Goal: Find specific page/section: Find specific page/section

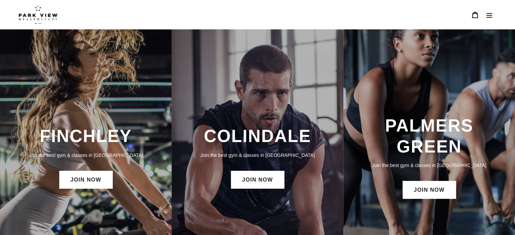
click at [489, 13] on icon "Menu" at bounding box center [489, 15] width 6 height 5
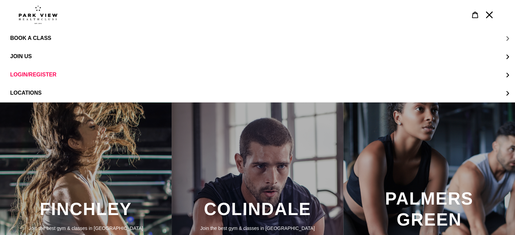
click at [45, 38] on span "BOOK A CLASS" at bounding box center [30, 38] width 41 height 6
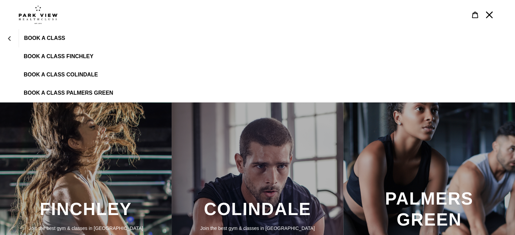
click at [61, 77] on span "BOOK A CLASS COLINDALE" at bounding box center [61, 75] width 74 height 6
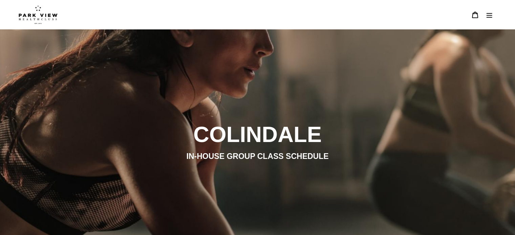
click at [487, 18] on icon "Menu" at bounding box center [489, 15] width 7 height 7
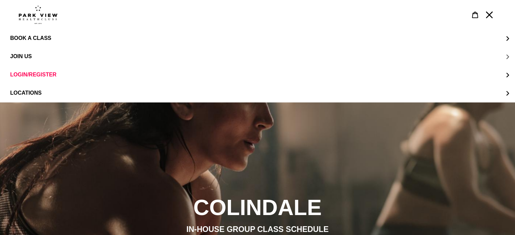
click at [33, 53] on button "JOIN US" at bounding box center [257, 56] width 515 height 18
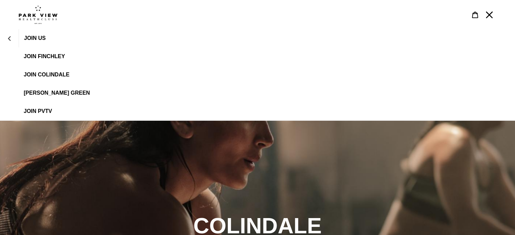
click at [54, 76] on span "JOIN Colindale" at bounding box center [47, 75] width 46 height 6
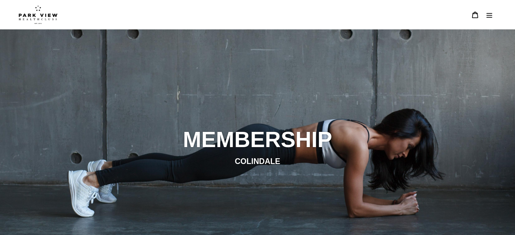
click at [490, 15] on icon "Menu" at bounding box center [489, 15] width 6 height 5
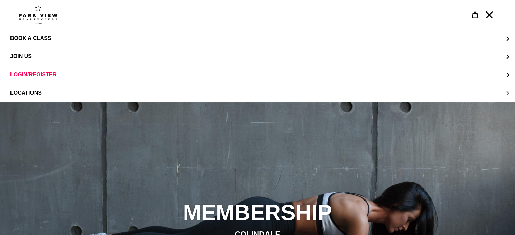
click at [480, 92] on button "LOCATIONS" at bounding box center [257, 93] width 515 height 18
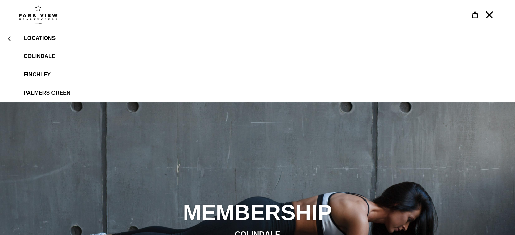
click at [38, 55] on span "Colindale" at bounding box center [39, 56] width 31 height 6
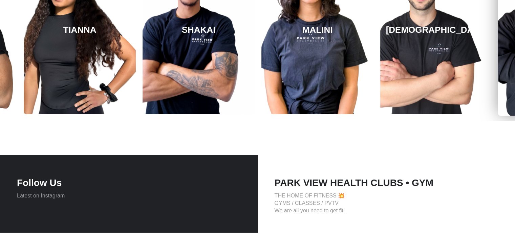
scroll to position [1245, 0]
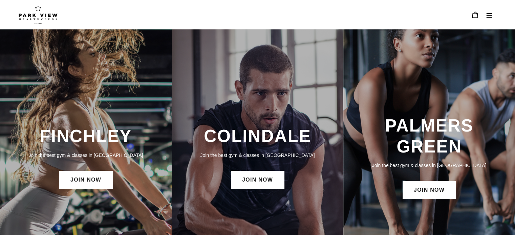
click at [490, 13] on icon "Menu" at bounding box center [489, 15] width 6 height 5
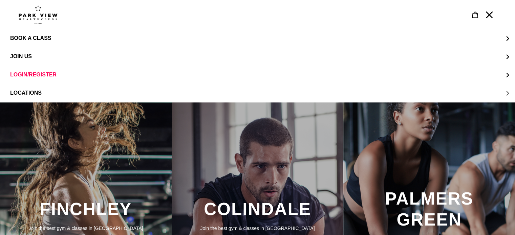
click at [40, 93] on span "LOCATIONS" at bounding box center [25, 93] width 31 height 6
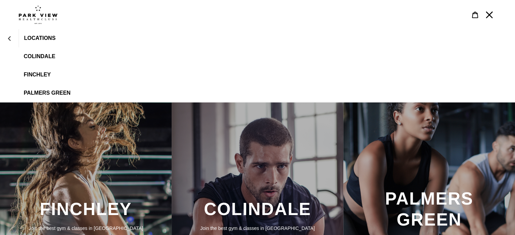
click at [43, 55] on span "Colindale" at bounding box center [39, 56] width 31 height 6
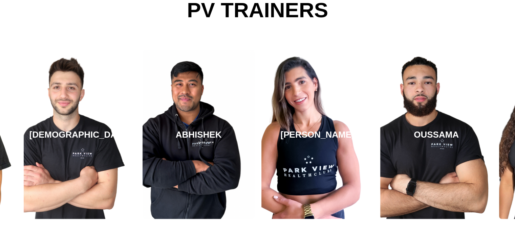
scroll to position [1184, 0]
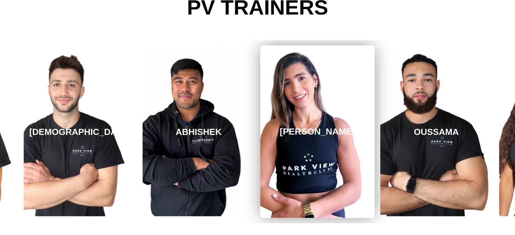
click at [319, 185] on link "[PERSON_NAME]" at bounding box center [317, 131] width 114 height 173
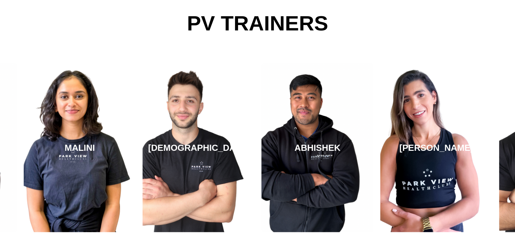
scroll to position [1168, 0]
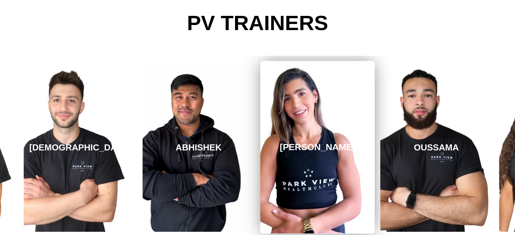
click at [332, 152] on h3 "[PERSON_NAME]" at bounding box center [316, 147] width 75 height 11
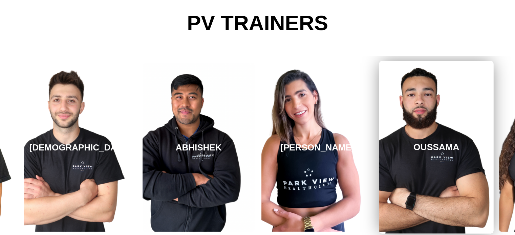
click at [426, 163] on link "OUSSAMA" at bounding box center [436, 147] width 114 height 173
click at [441, 139] on link "OUSSAMA" at bounding box center [436, 147] width 114 height 173
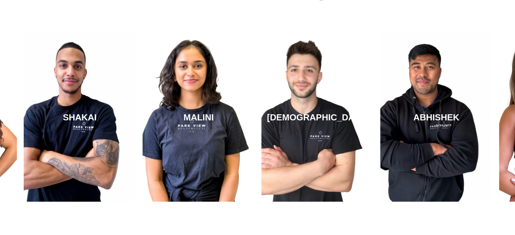
scroll to position [1198, 0]
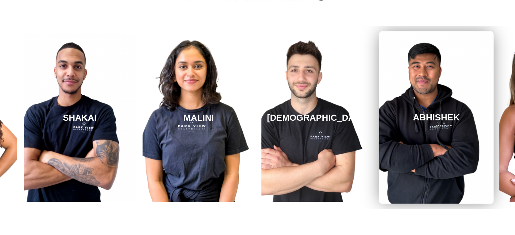
click at [433, 137] on link "ABHISHEK" at bounding box center [436, 117] width 114 height 173
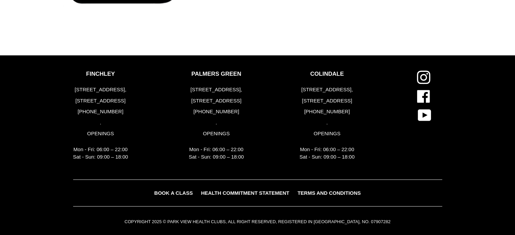
scroll to position [1859, 0]
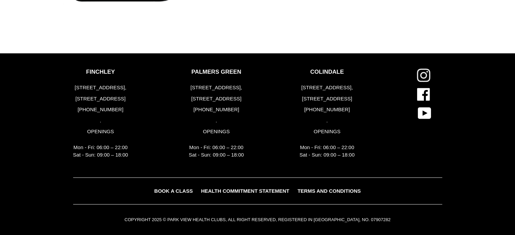
click at [424, 77] on icon at bounding box center [424, 76] width 14 height 14
